Goal: Task Accomplishment & Management: Manage account settings

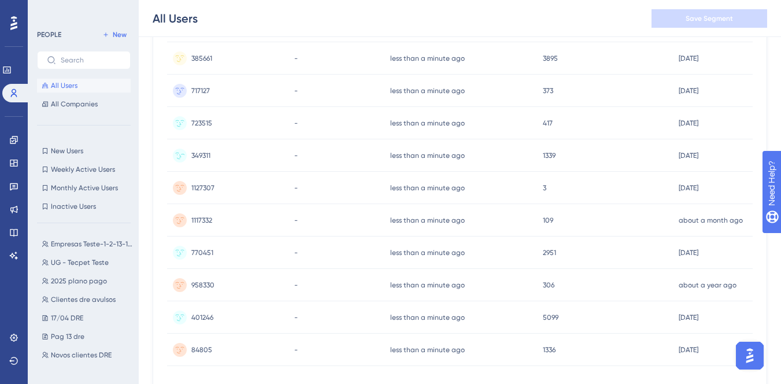
scroll to position [546, 0]
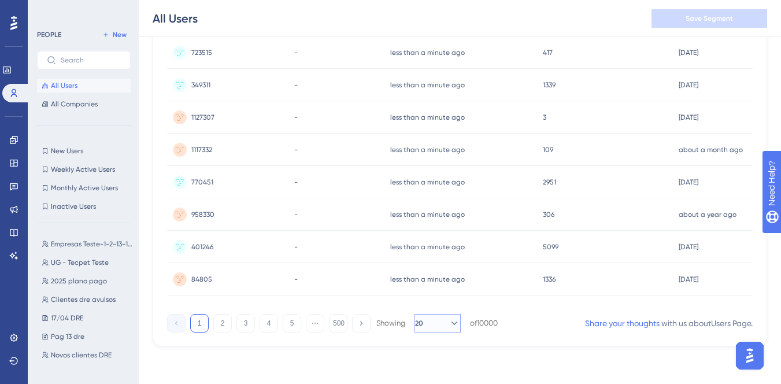
click at [433, 324] on button "20" at bounding box center [438, 323] width 46 height 19
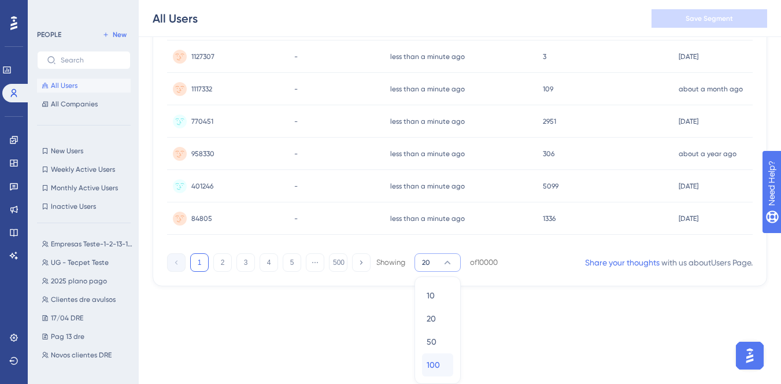
click at [436, 363] on span "100" at bounding box center [433, 365] width 13 height 14
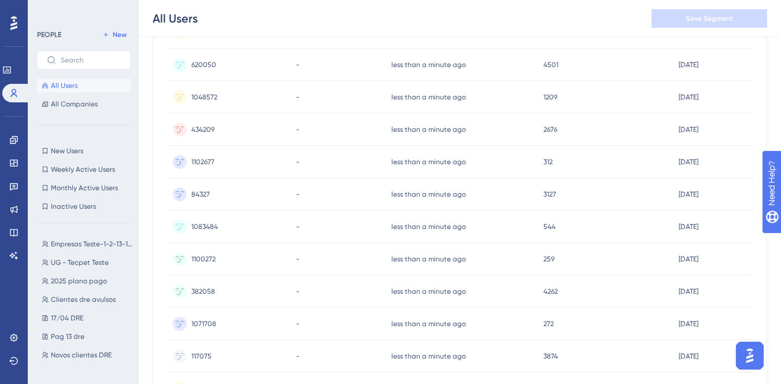
scroll to position [3137, 0]
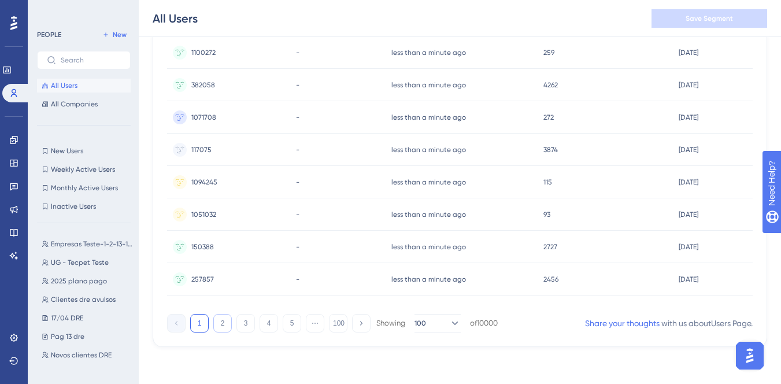
click at [216, 319] on button "2" at bounding box center [222, 323] width 19 height 19
click at [265, 327] on button "4" at bounding box center [269, 323] width 19 height 19
click at [448, 326] on div at bounding box center [449, 233] width 666 height 301
click at [450, 323] on icon at bounding box center [455, 323] width 12 height 12
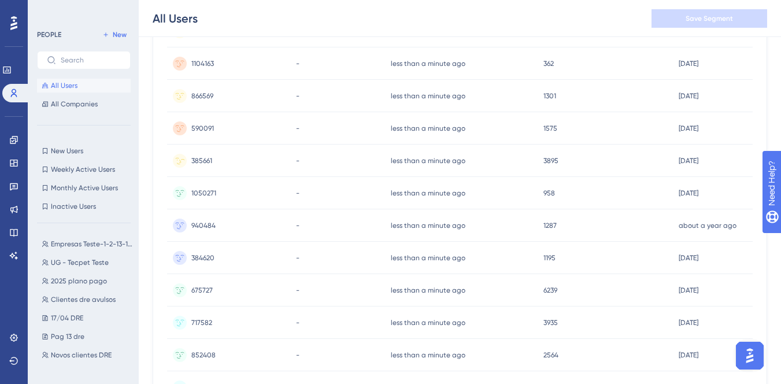
scroll to position [0, 0]
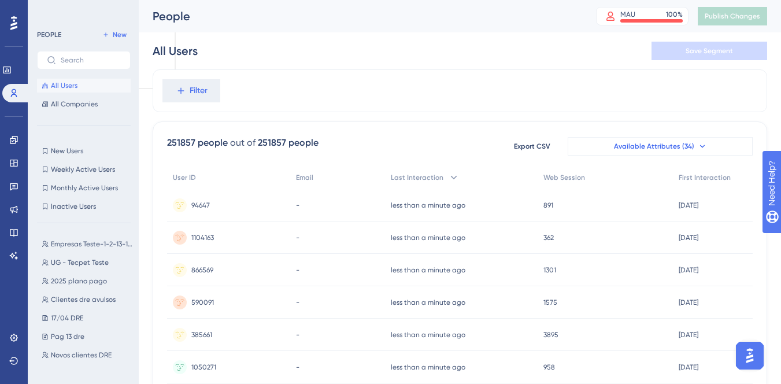
click at [645, 145] on span "Available Attributes (34)" at bounding box center [654, 146] width 80 height 9
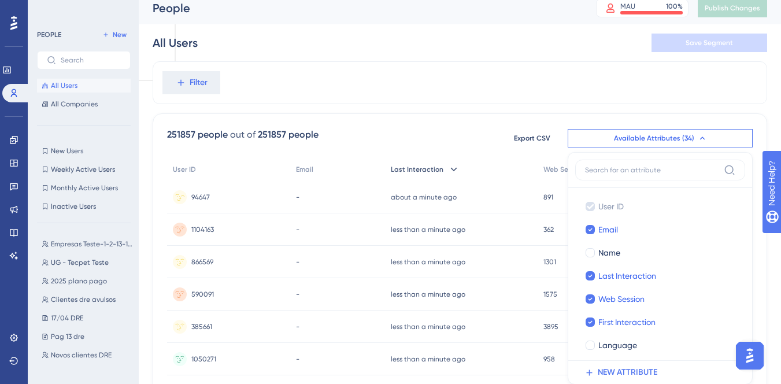
scroll to position [84, 0]
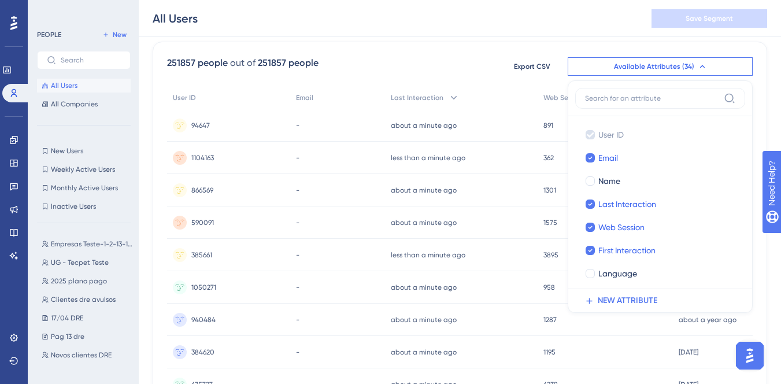
click at [461, 36] on div "All Users Save Segment" at bounding box center [460, 18] width 643 height 37
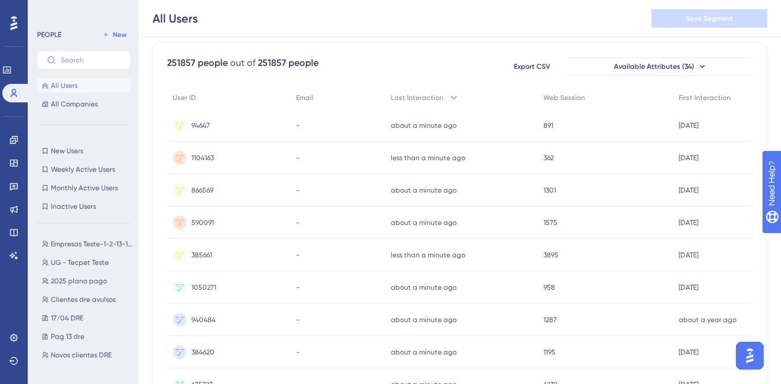
scroll to position [0, 0]
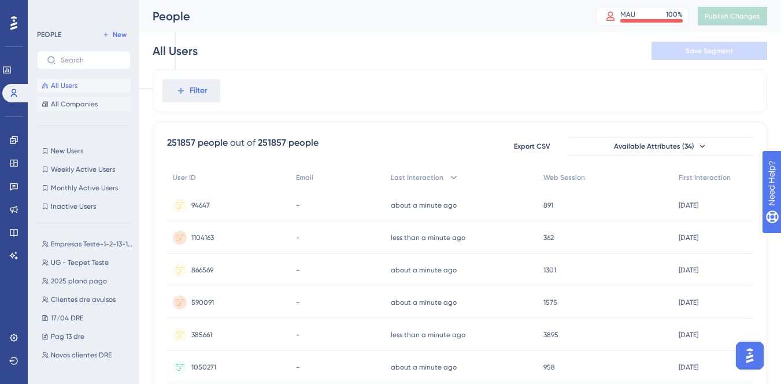
click at [76, 108] on span "All Companies" at bounding box center [74, 103] width 47 height 9
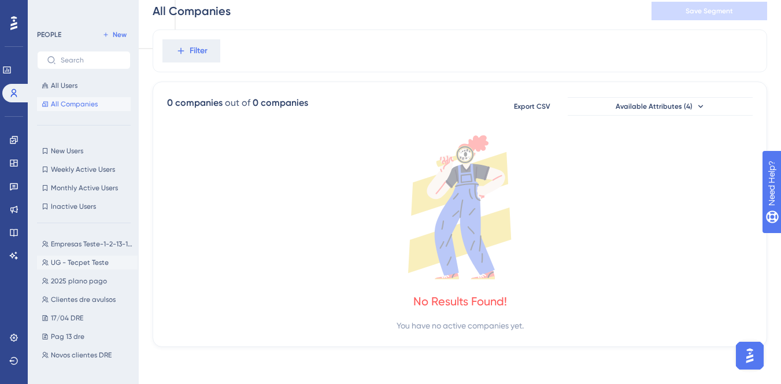
click at [80, 264] on span "UG - Tecpet Teste" at bounding box center [80, 262] width 58 height 9
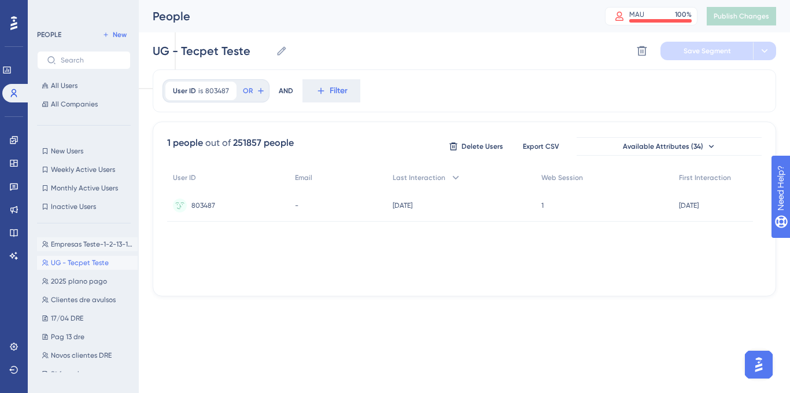
click at [69, 249] on button "Empresas Teste-1-2-13-1214-12131215 Empresas Teste-1-2-13-1214-12131215" at bounding box center [87, 244] width 101 height 14
type input "Empresas Teste-1-2-13-1214-12131215"
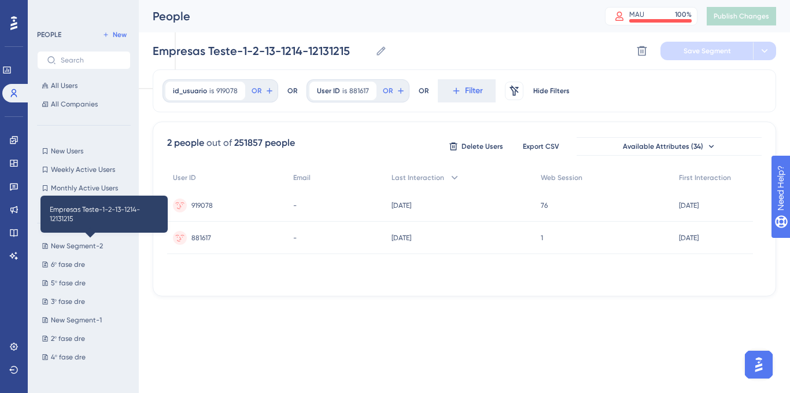
scroll to position [405, 0]
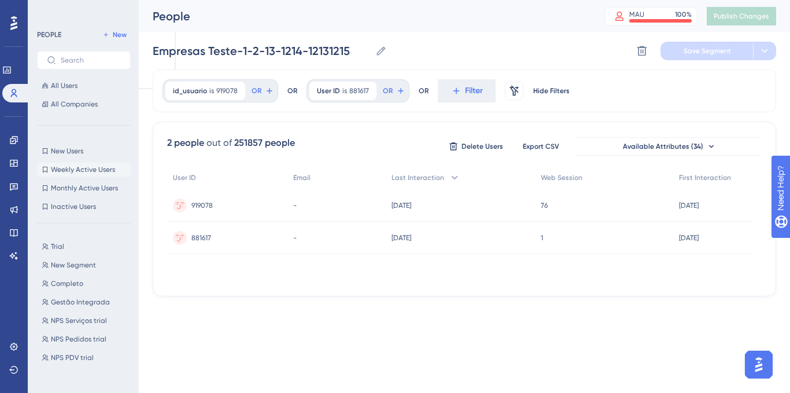
click at [87, 170] on span "Weekly Active Users" at bounding box center [83, 169] width 64 height 9
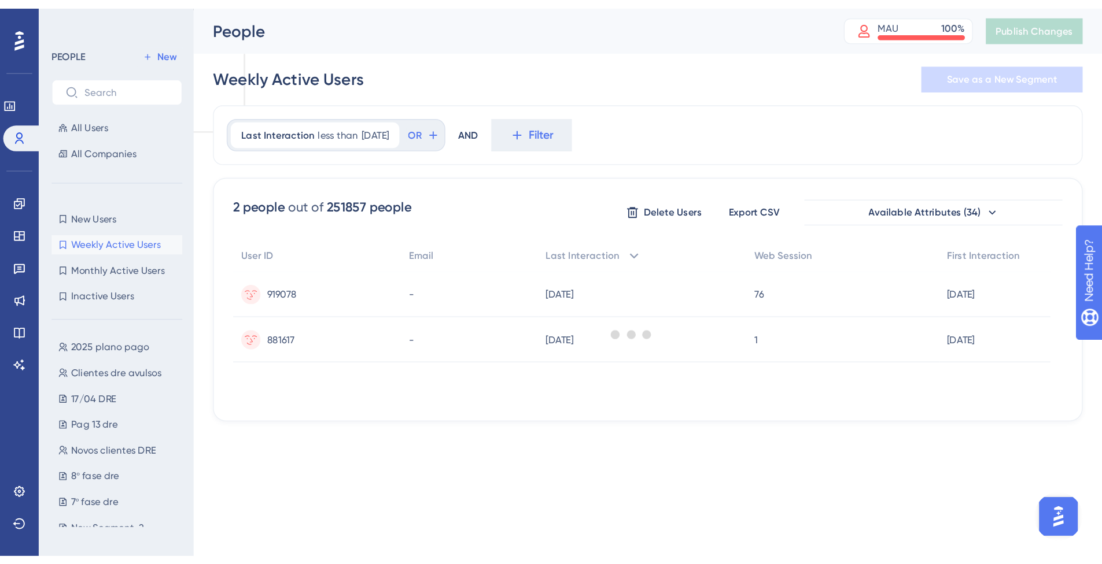
scroll to position [0, 0]
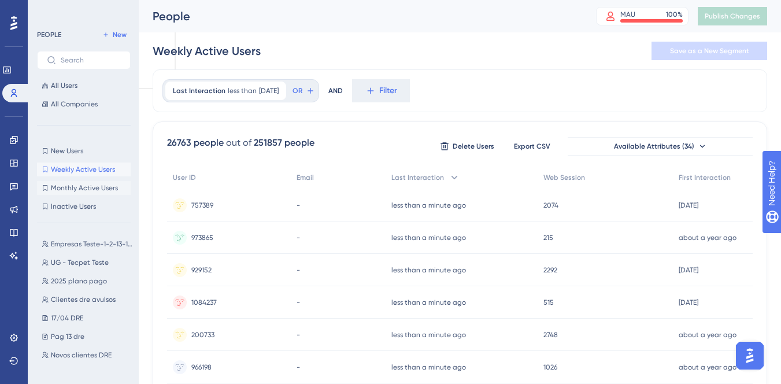
click at [85, 183] on span "Monthly Active Users" at bounding box center [84, 187] width 67 height 9
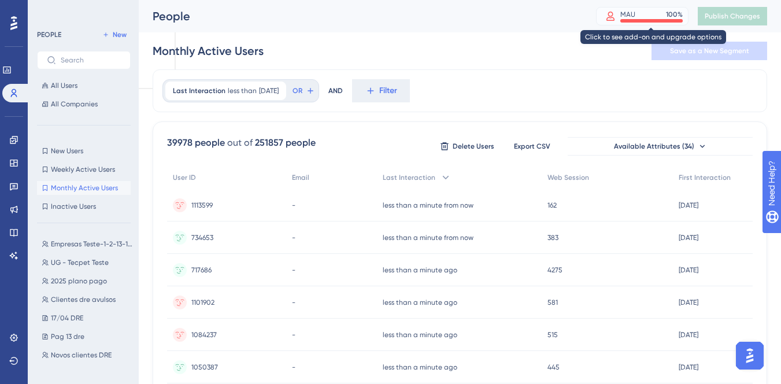
click at [650, 17] on div "MAU 100 %" at bounding box center [652, 14] width 62 height 9
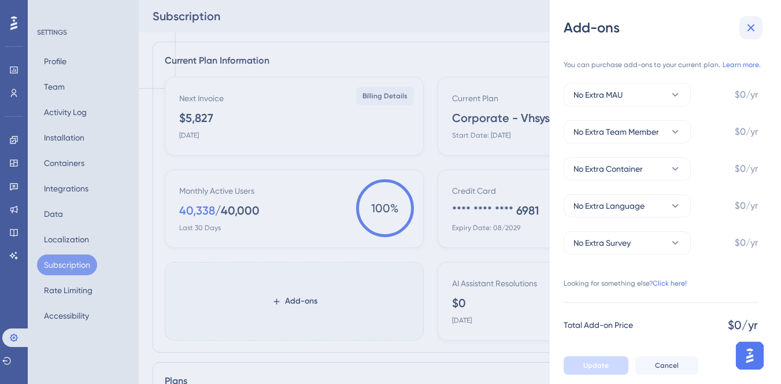
click at [758, 38] on button at bounding box center [751, 27] width 23 height 23
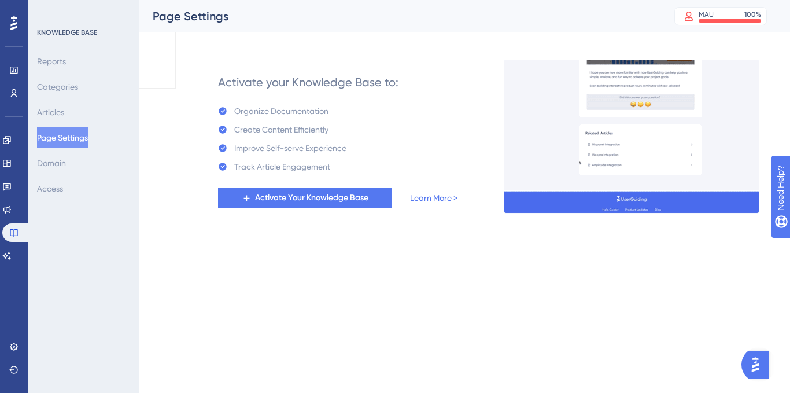
click at [5, 13] on div "Performance Users Engagement Widgets Feedback Product Updates Knowledge Base AI…" at bounding box center [14, 196] width 28 height 393
click at [12, 26] on icon at bounding box center [13, 23] width 7 height 14
click at [10, 372] on icon at bounding box center [13, 369] width 9 height 9
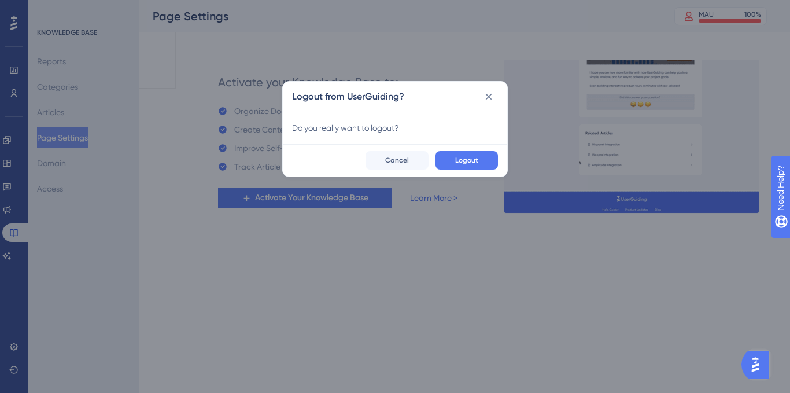
click at [477, 166] on button "Logout" at bounding box center [466, 160] width 62 height 19
